Goal: Information Seeking & Learning: Learn about a topic

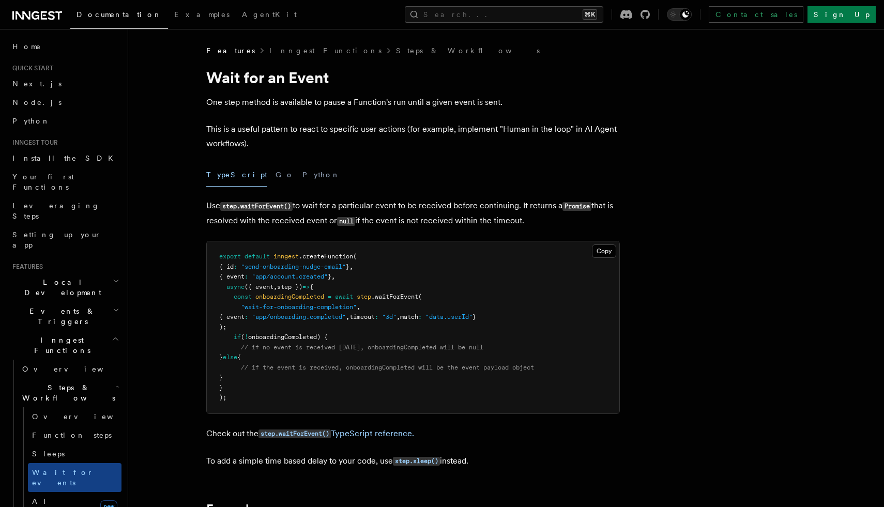
click at [43, 335] on span "Inngest Functions" at bounding box center [59, 345] width 103 height 21
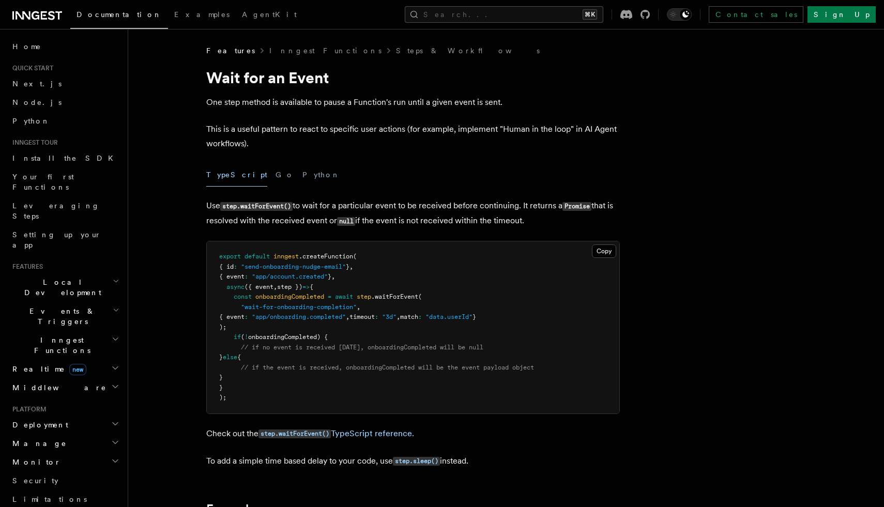
click at [38, 306] on span "Events & Triggers" at bounding box center [60, 316] width 104 height 21
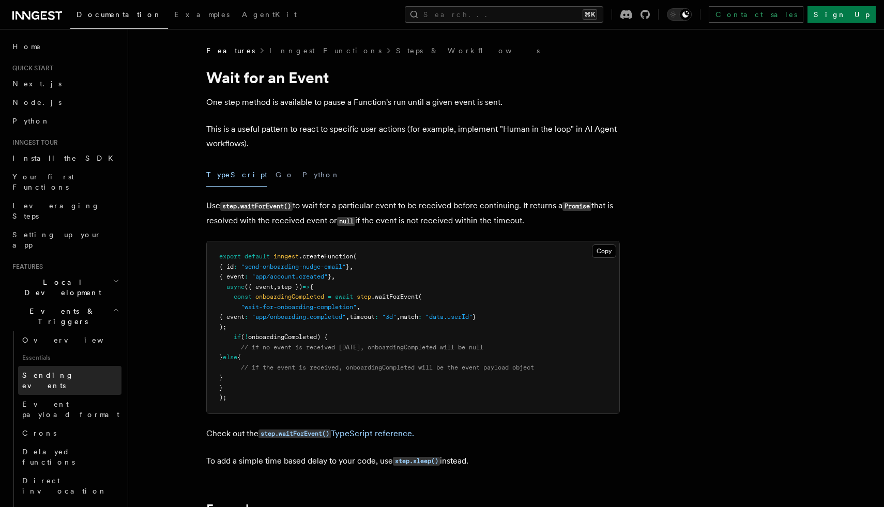
click at [52, 371] on span "Sending events" at bounding box center [48, 380] width 52 height 19
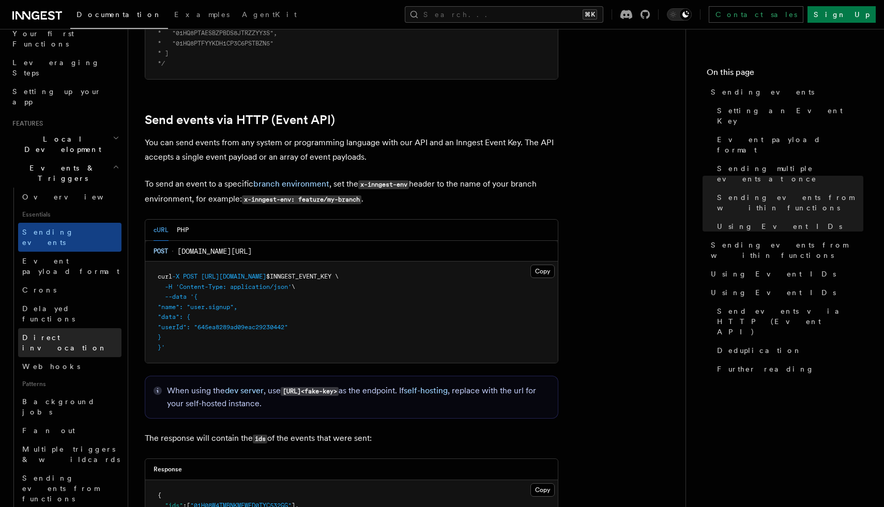
scroll to position [173, 0]
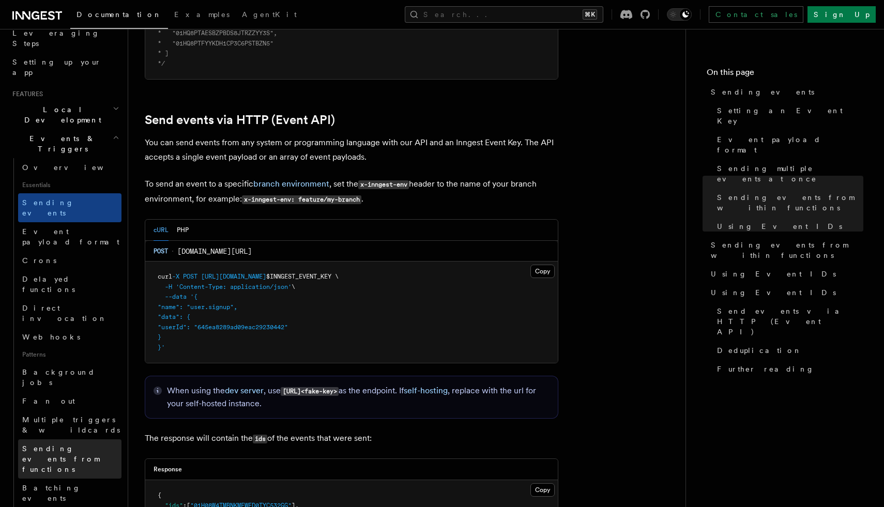
click at [64, 445] on span "Sending events from functions" at bounding box center [60, 459] width 77 height 29
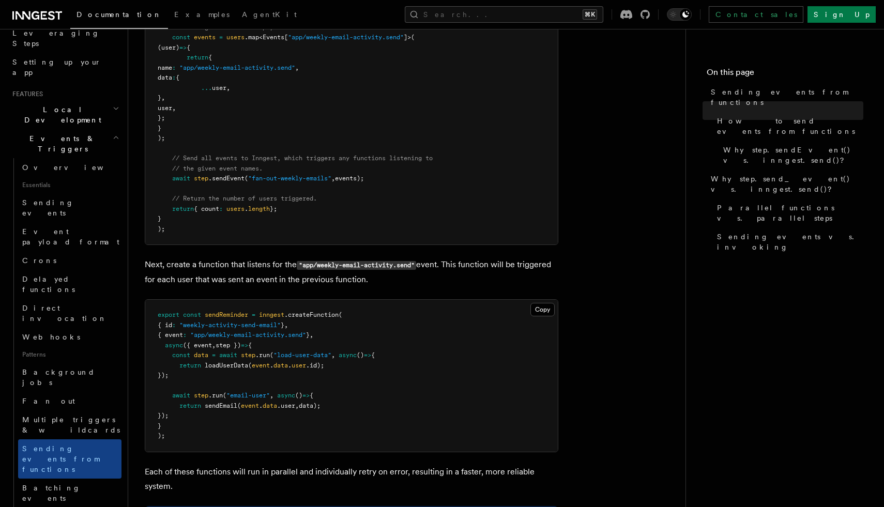
scroll to position [628, 0]
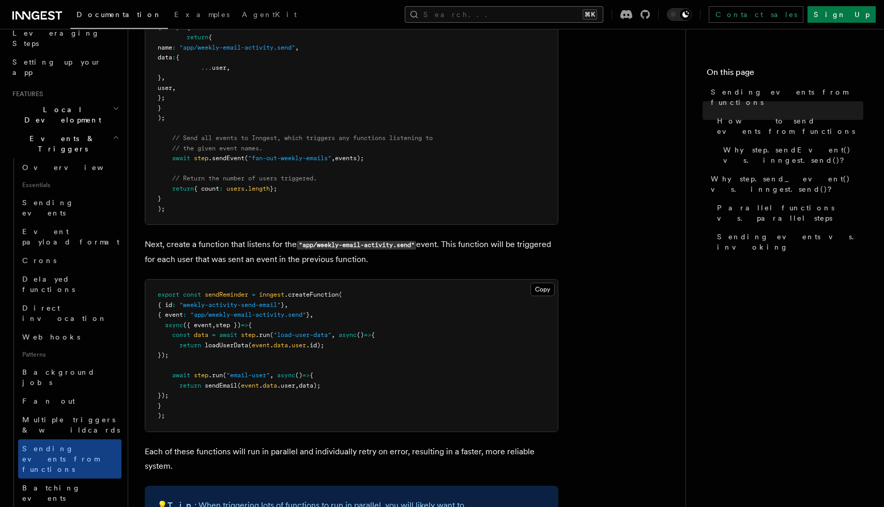
click at [558, 12] on button "Search... ⌘K" at bounding box center [504, 14] width 199 height 17
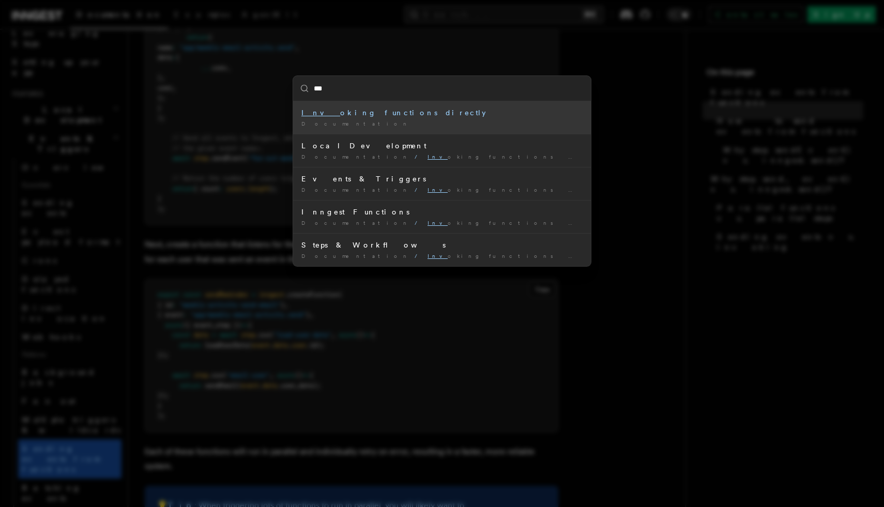
type input "****"
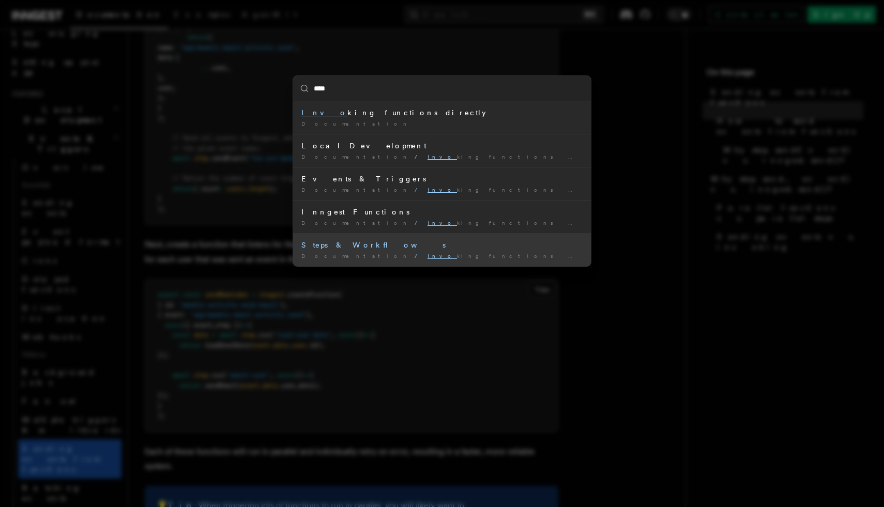
click at [374, 240] on div "Steps & Workflows" at bounding box center [441, 245] width 281 height 10
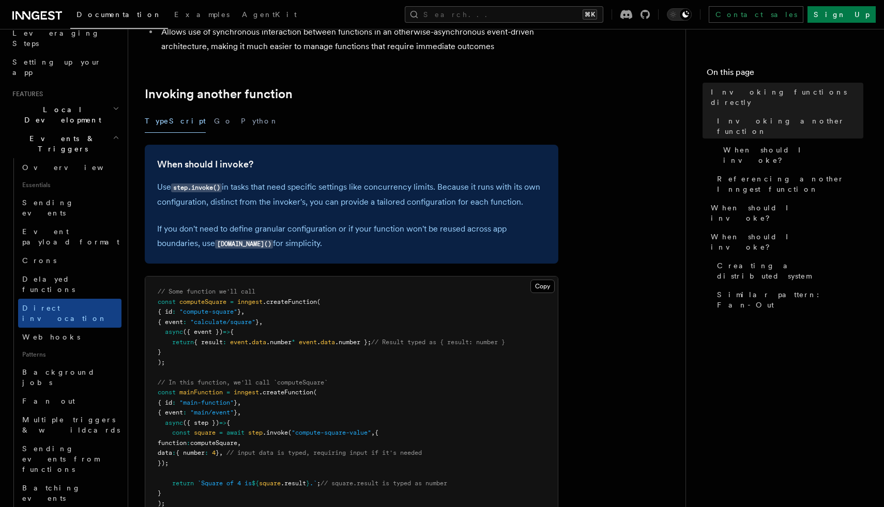
scroll to position [192, 0]
